Goal: Contribute content: Add original content to the website for others to see

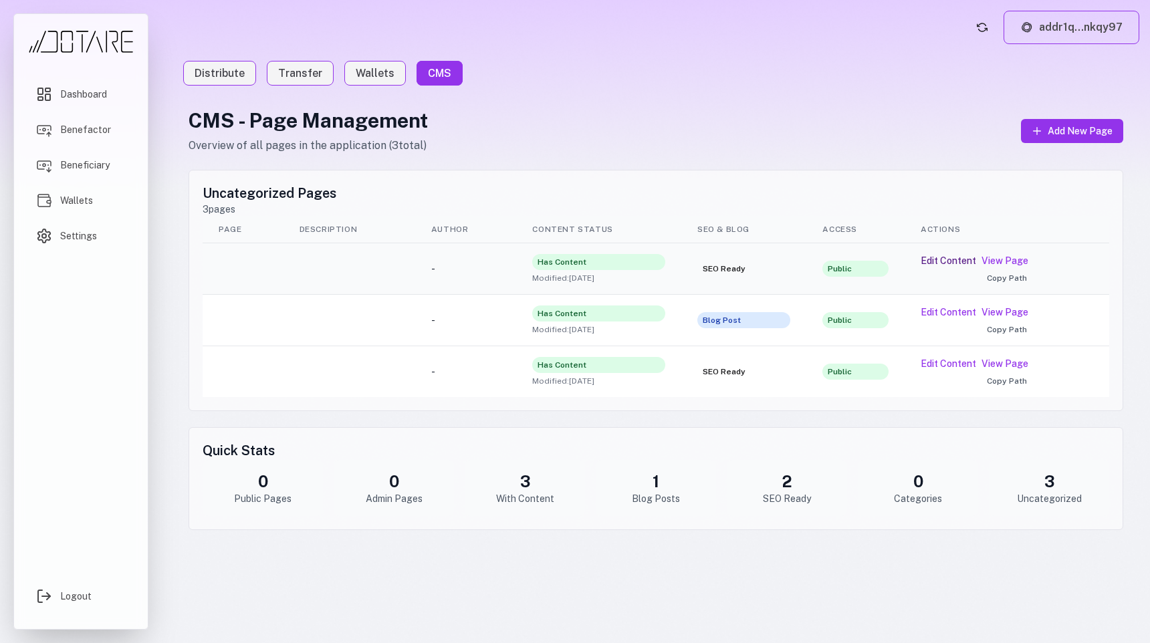
click at [945, 263] on button "Edit Content" at bounding box center [948, 260] width 55 height 13
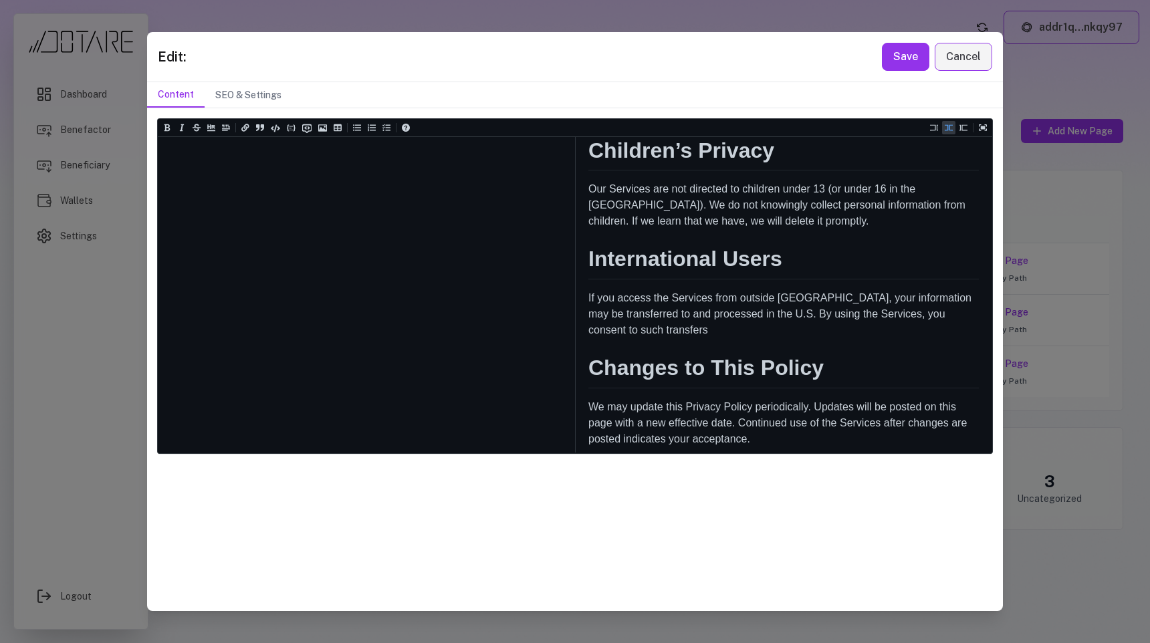
scroll to position [1775, 0]
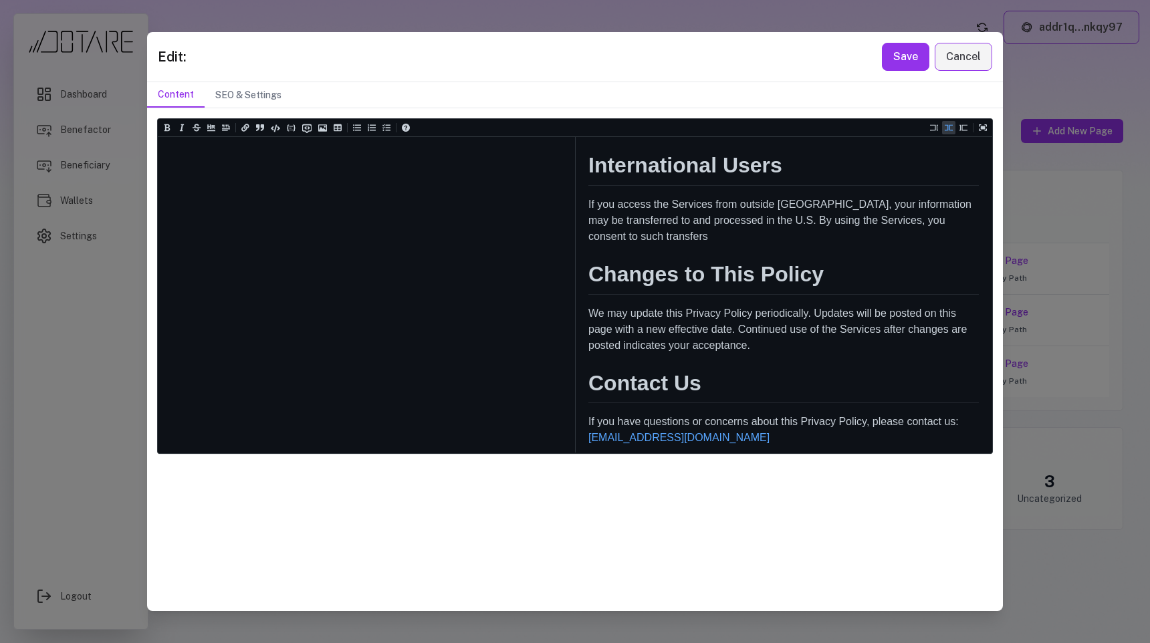
click at [245, 129] on icon "Add a link (ctrl + l)" at bounding box center [245, 127] width 8 height 7
drag, startPoint x: 277, startPoint y: 441, endPoint x: 191, endPoint y: 443, distance: 86.3
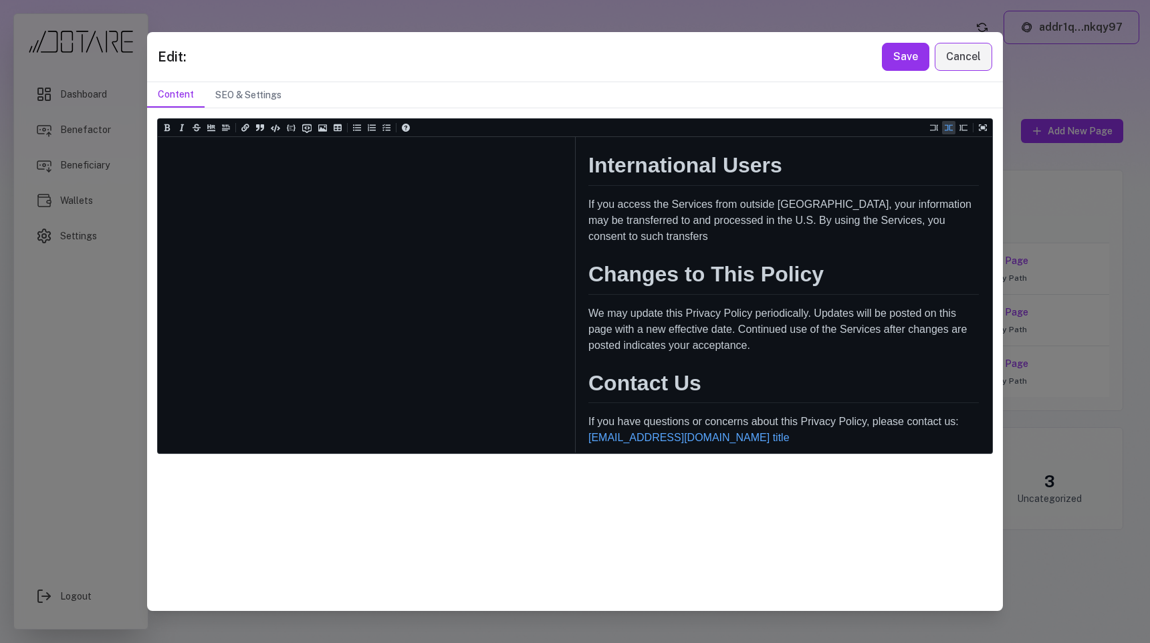
drag, startPoint x: 404, startPoint y: 440, endPoint x: 392, endPoint y: 443, distance: 11.7
paste textarea "**********"
drag, startPoint x: 220, startPoint y: 441, endPoint x: 261, endPoint y: 444, distance: 40.9
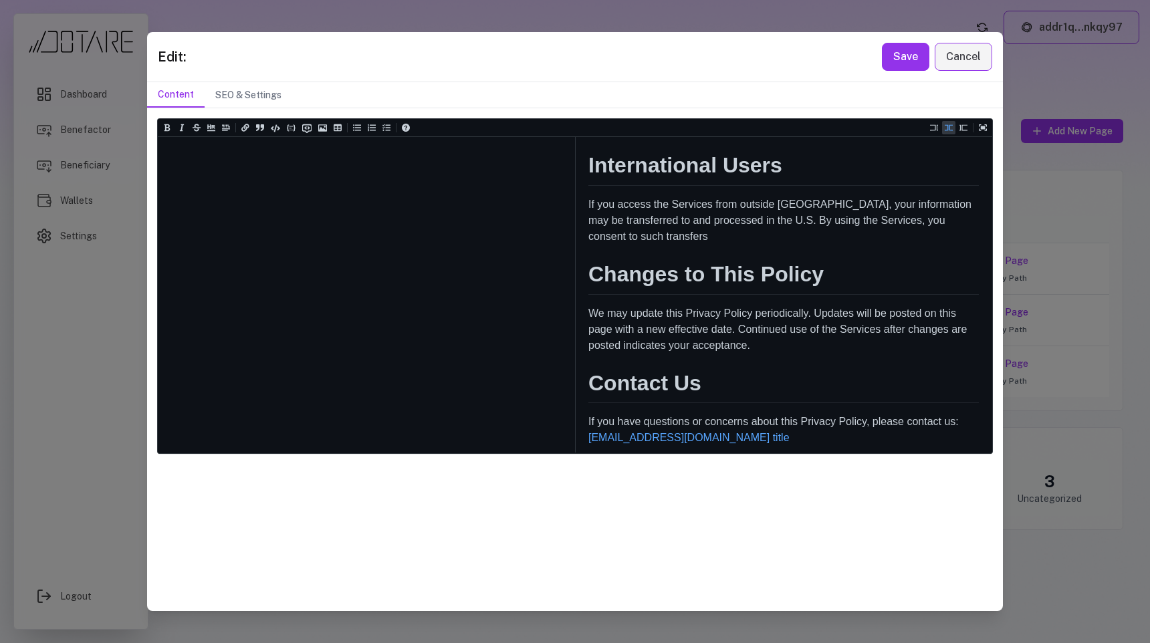
drag, startPoint x: 277, startPoint y: 439, endPoint x: 257, endPoint y: 443, distance: 20.5
drag, startPoint x: 219, startPoint y: 440, endPoint x: 280, endPoint y: 444, distance: 61.6
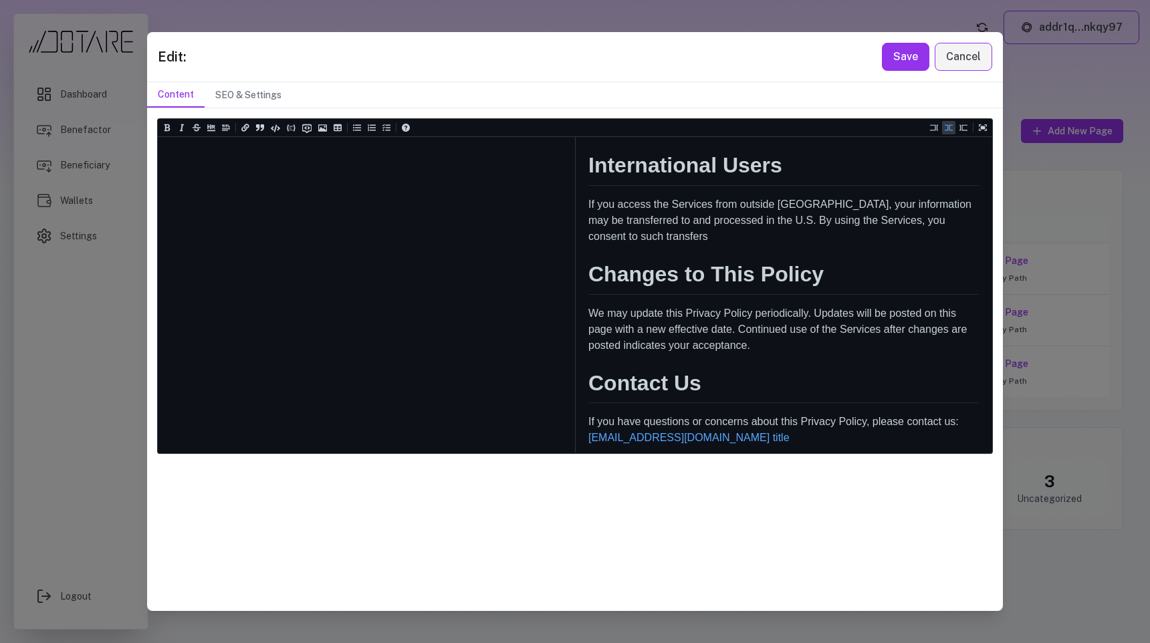
drag, startPoint x: 276, startPoint y: 440, endPoint x: 219, endPoint y: 435, distance: 57.7
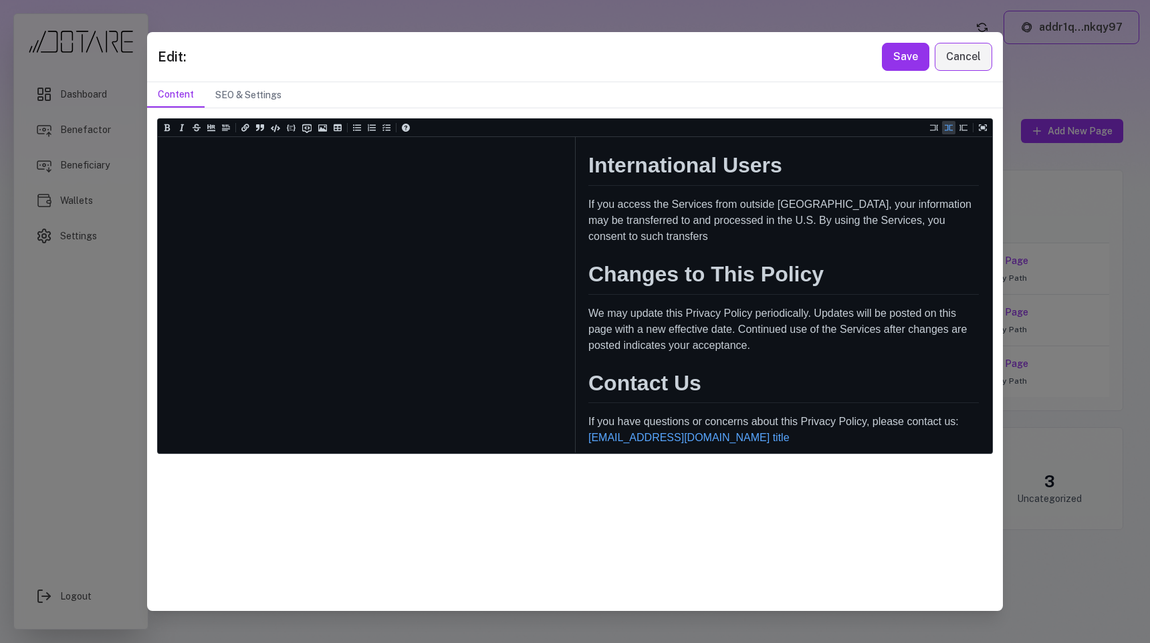
paste textarea "*********"
drag, startPoint x: 368, startPoint y: 442, endPoint x: 158, endPoint y: 440, distance: 209.9
type textarea "**********"
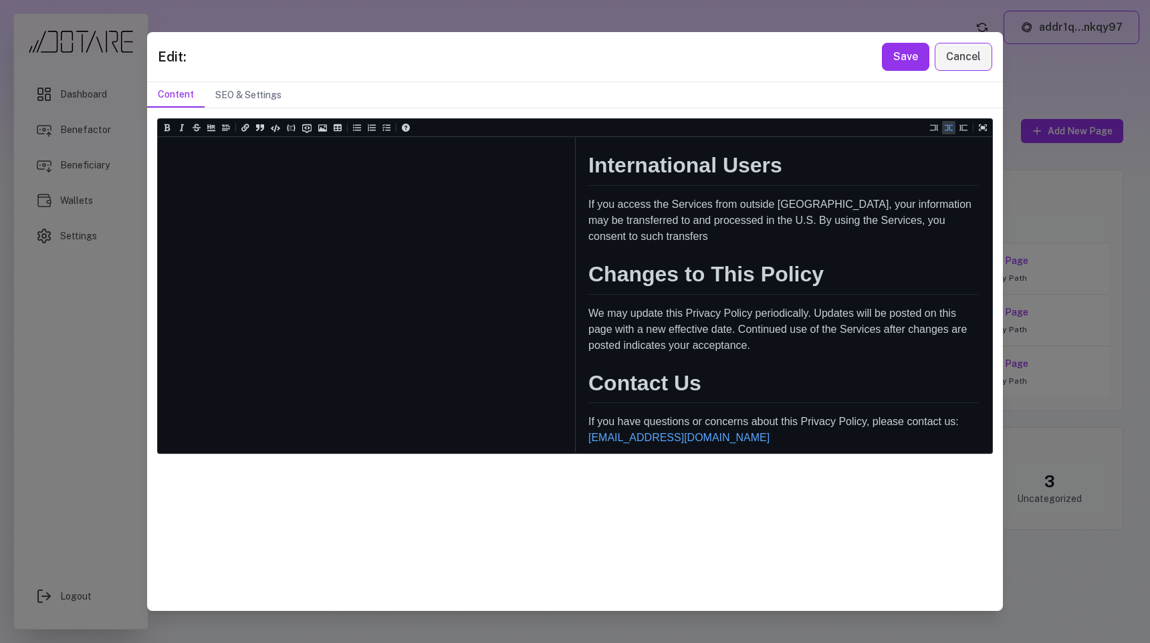
click at [443, 495] on div "Heading 1 Heading 2 Heading 3 Heading 4 Heading 5 Heading 6 # Privacy Policy **…" at bounding box center [575, 359] width 856 height 503
click at [902, 67] on button "Save" at bounding box center [905, 57] width 47 height 28
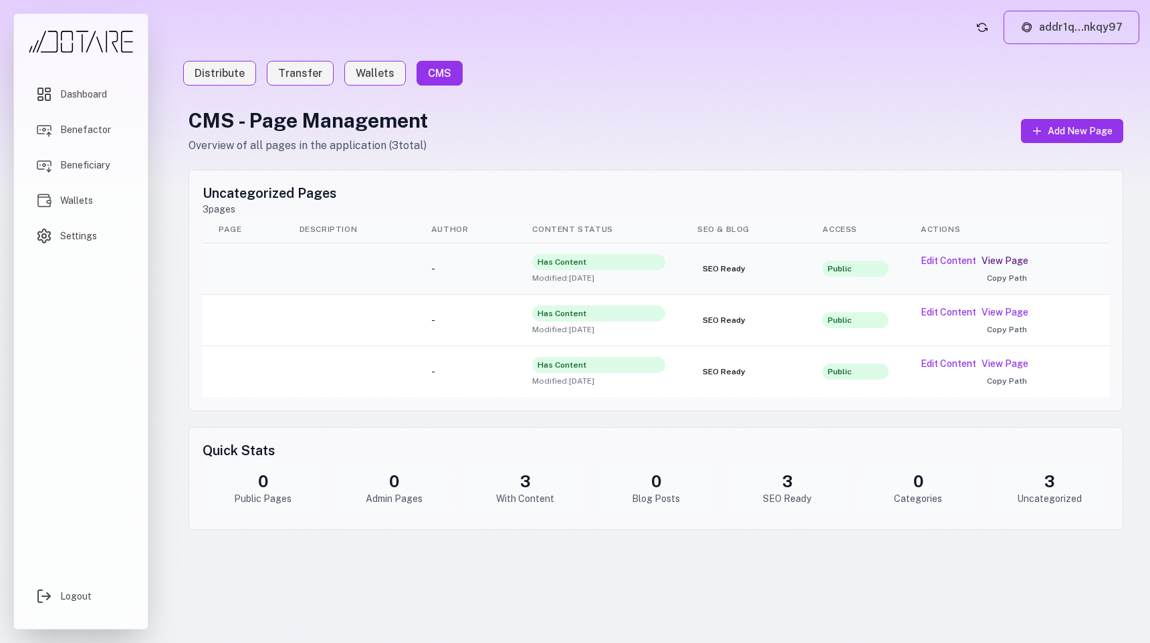
click at [1024, 261] on link "View Page" at bounding box center [1004, 260] width 47 height 13
click at [992, 277] on button "Copy Path" at bounding box center [1007, 278] width 172 height 11
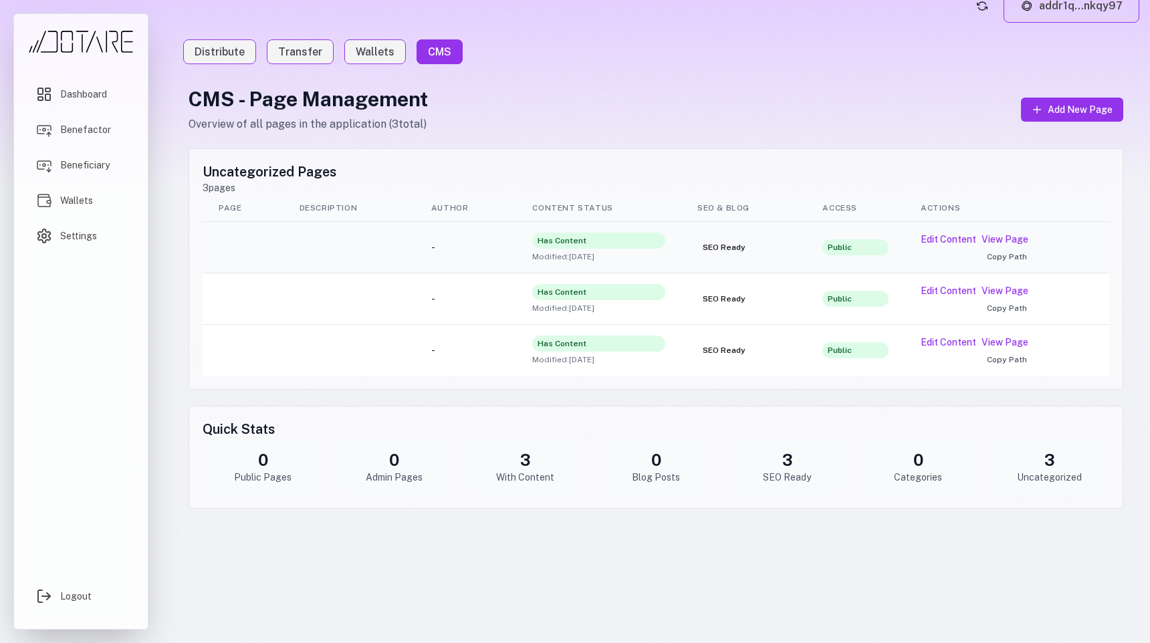
scroll to position [0, 0]
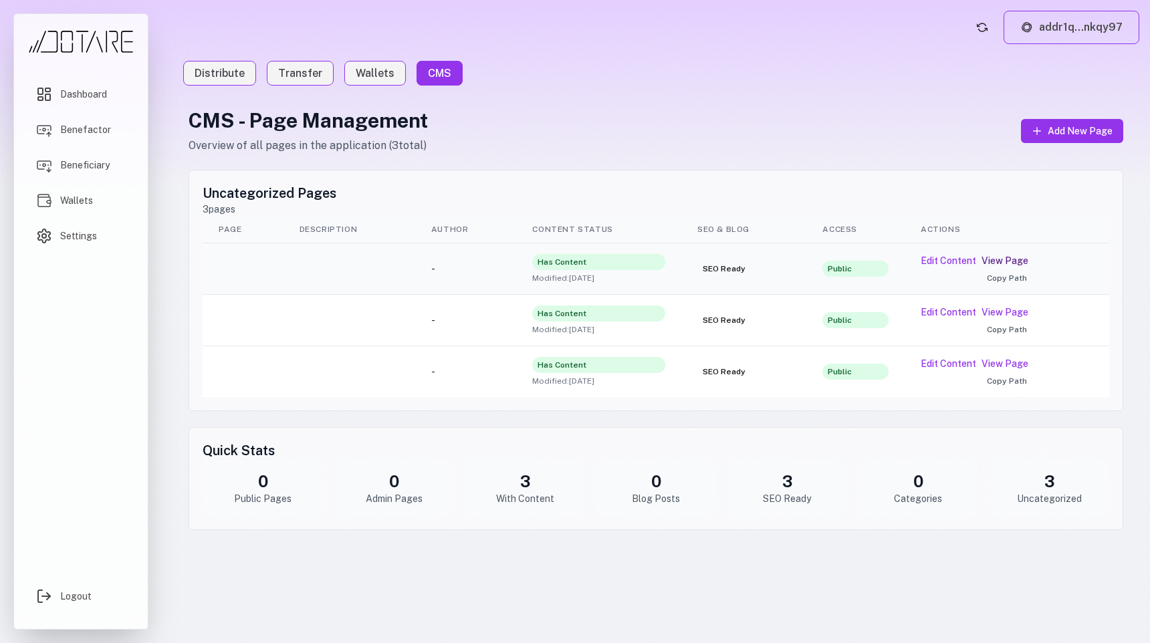
click at [996, 260] on link "View Page" at bounding box center [1004, 260] width 47 height 13
click at [954, 263] on button "Edit Content" at bounding box center [948, 260] width 55 height 13
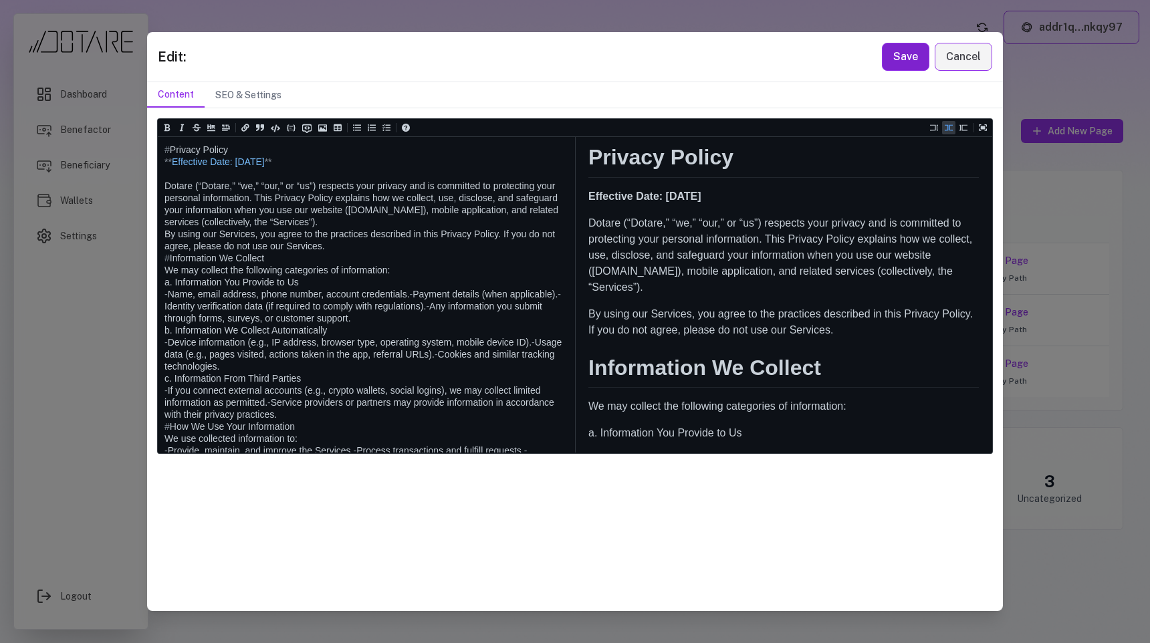
click at [900, 63] on button "Save" at bounding box center [905, 57] width 47 height 28
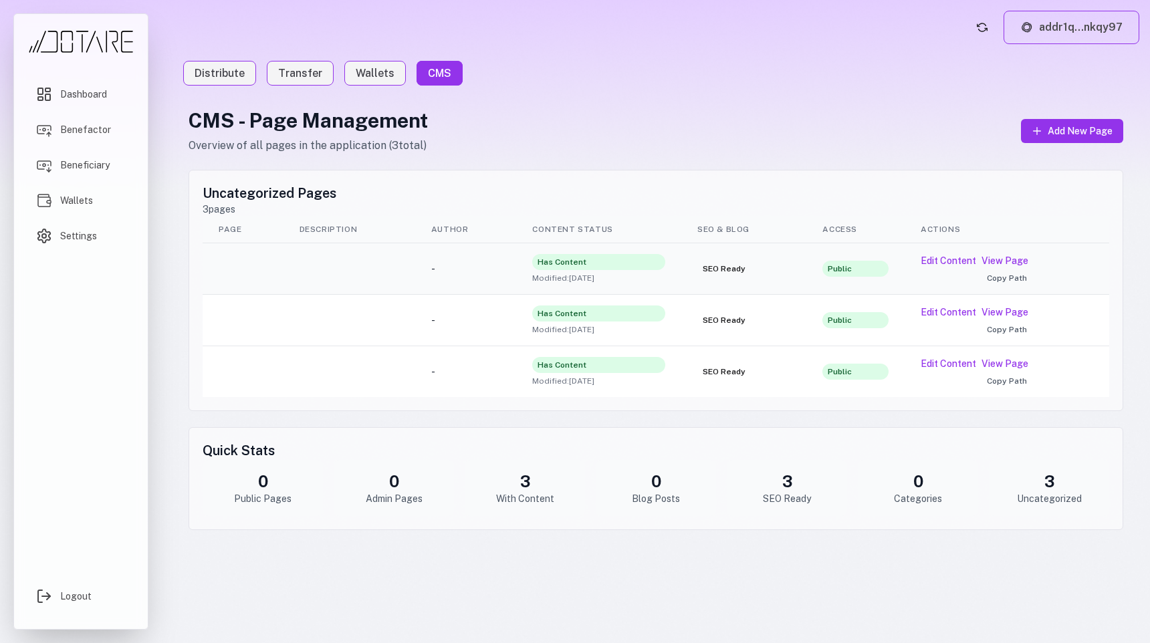
click at [581, 257] on span "Has Content" at bounding box center [598, 262] width 133 height 16
click at [710, 262] on span "SEO Ready" at bounding box center [743, 269] width 93 height 16
